Goal: Information Seeking & Learning: Check status

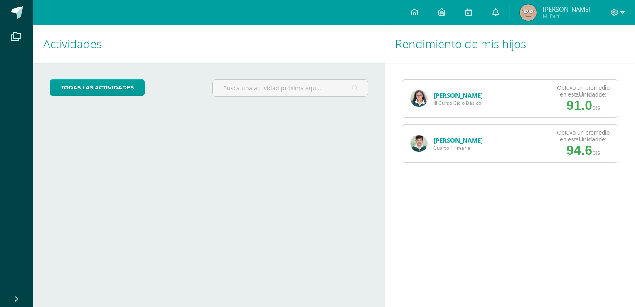
click at [464, 94] on link "[PERSON_NAME]" at bounding box center [458, 95] width 49 height 8
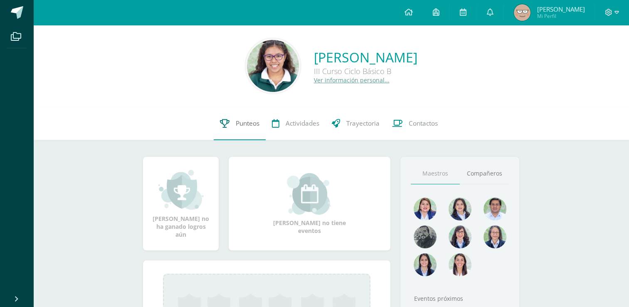
click at [264, 127] on link "Punteos" at bounding box center [240, 123] width 52 height 33
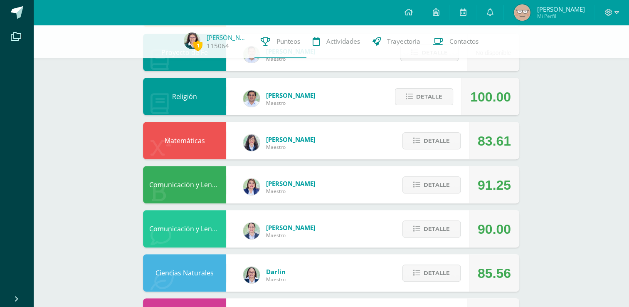
scroll to position [273, 0]
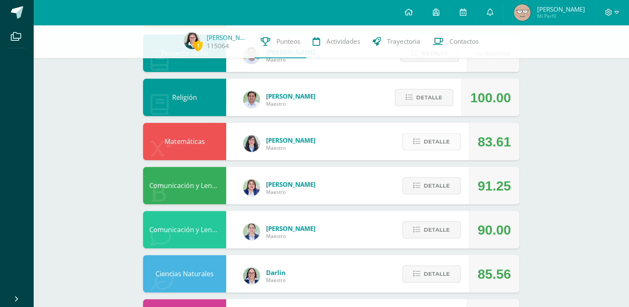
click at [431, 143] on span "Detalle" at bounding box center [437, 141] width 26 height 15
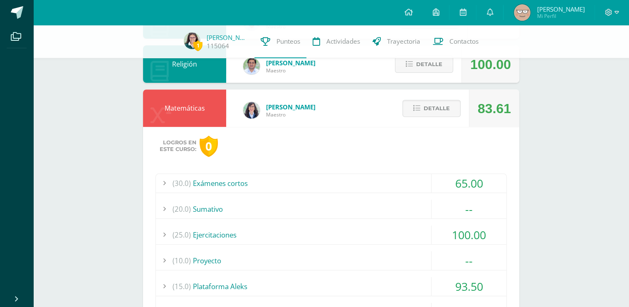
scroll to position [313, 0]
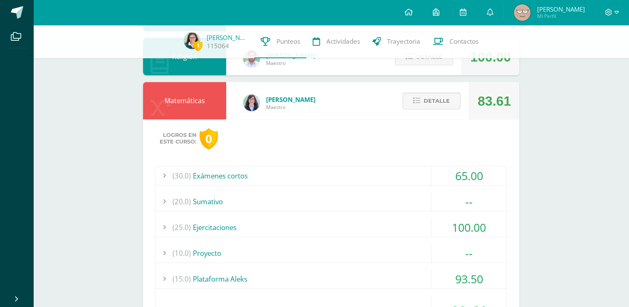
click at [292, 176] on div "(30.0) Exámenes cortos" at bounding box center [331, 175] width 350 height 19
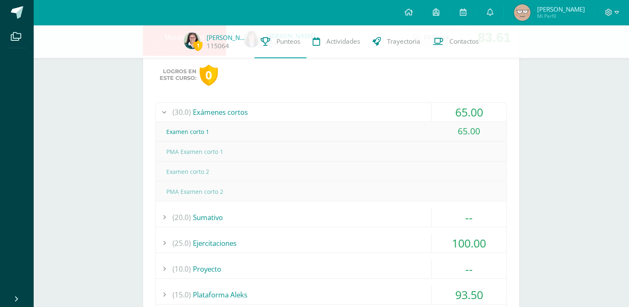
scroll to position [377, 0]
click at [212, 119] on div "(30.0) Exámenes cortos" at bounding box center [331, 112] width 350 height 19
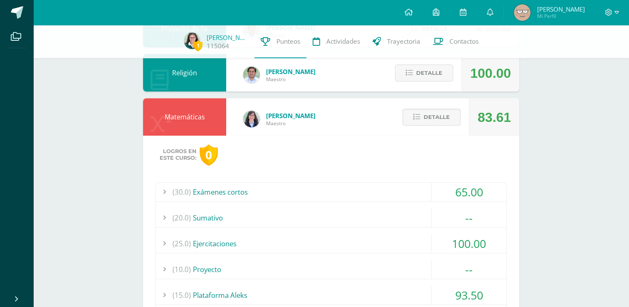
scroll to position [293, 0]
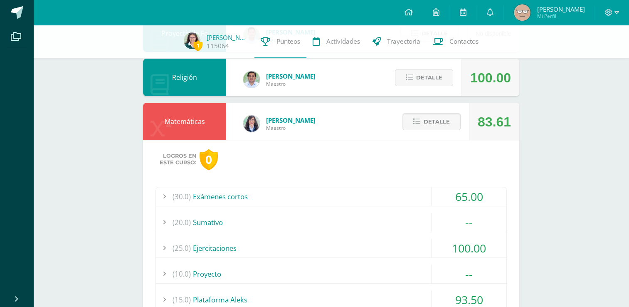
click at [429, 129] on span "Detalle" at bounding box center [437, 121] width 26 height 15
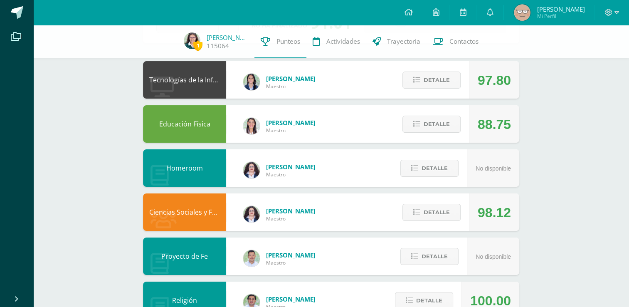
scroll to position [57, 0]
